Goal: Information Seeking & Learning: Find specific fact

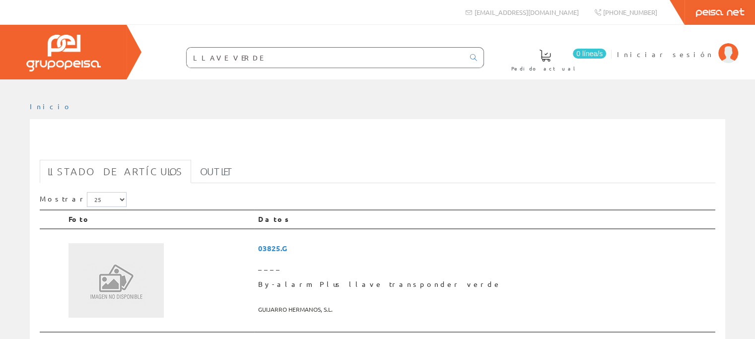
click at [264, 59] on input "LLAVE VERDE" at bounding box center [325, 58] width 277 height 20
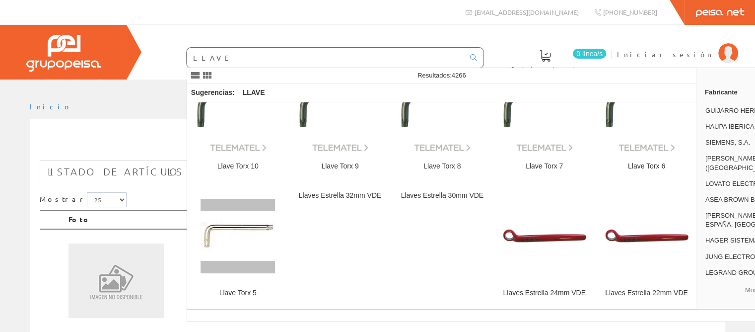
type input "LLAVE"
